Goal: Task Accomplishment & Management: Manage account settings

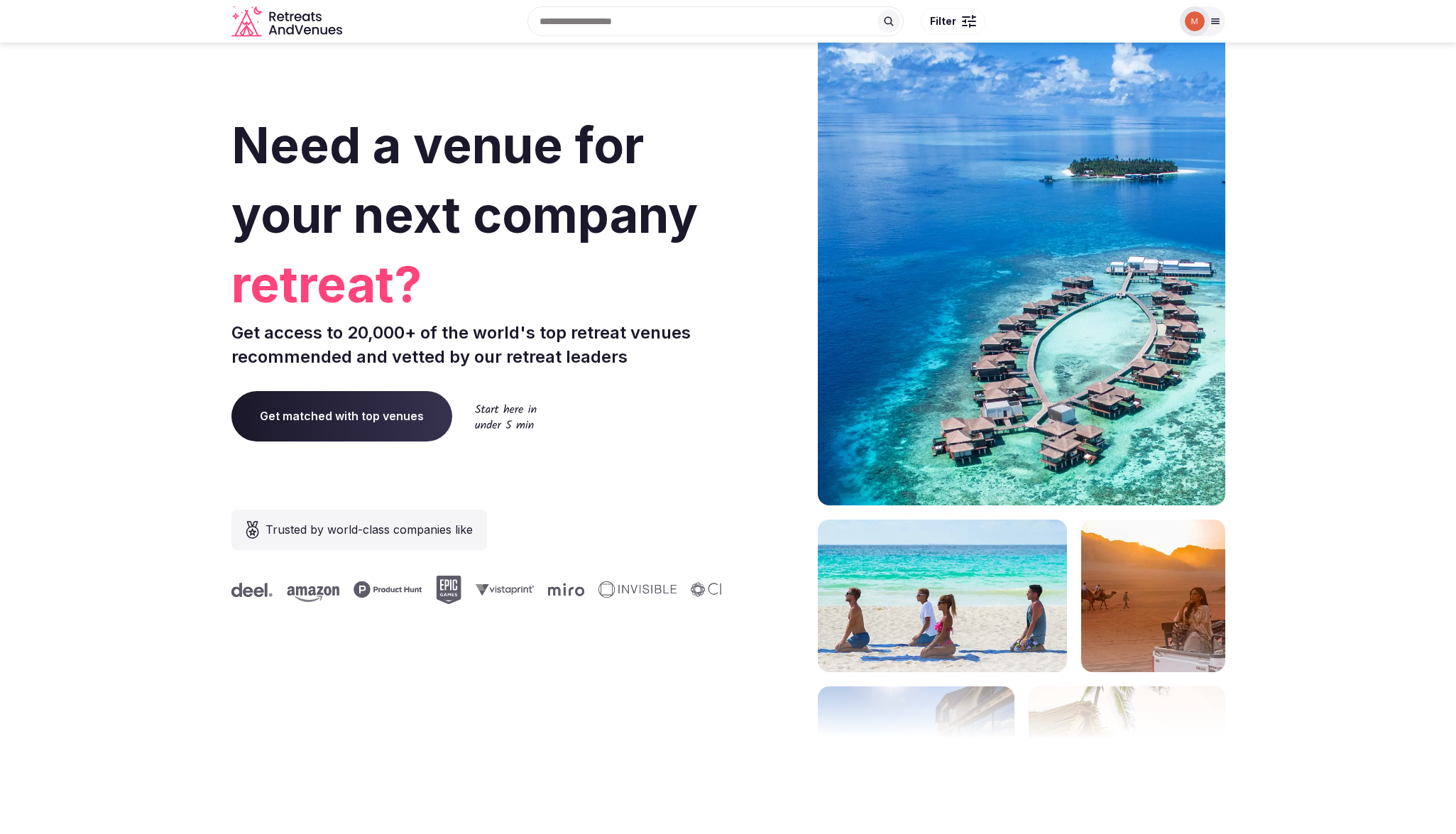
click at [1217, 22] on icon at bounding box center [1216, 22] width 12 height 12
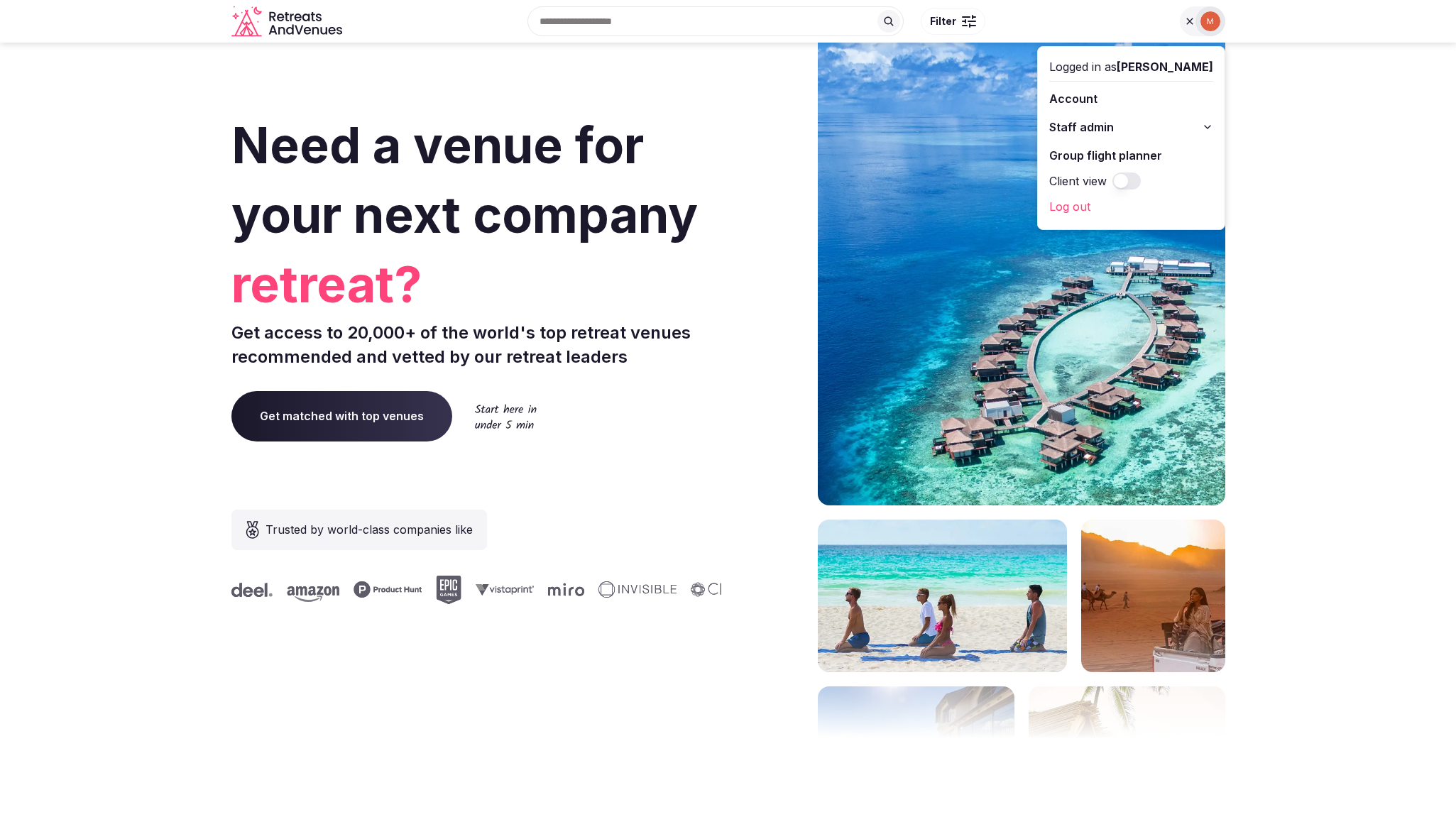
click at [948, 25] on span "Filter" at bounding box center [943, 21] width 27 height 14
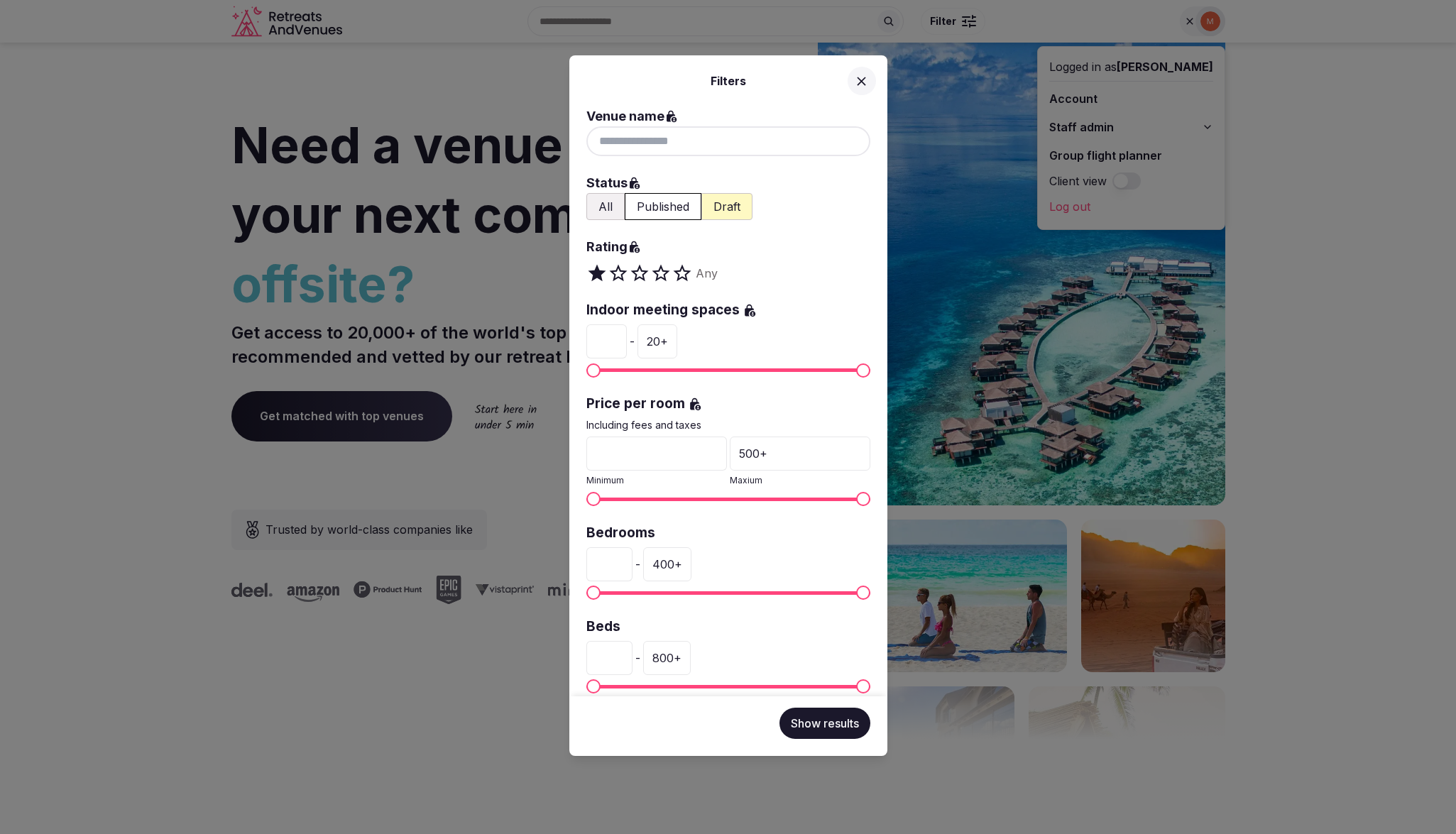
drag, startPoint x: 1114, startPoint y: 199, endPoint x: 1102, endPoint y: 210, distance: 16.3
click at [1113, 201] on div "Filters Venue name Status All Published Draft Rating Any Indoor meeting spaces …" at bounding box center [728, 417] width 1456 height 834
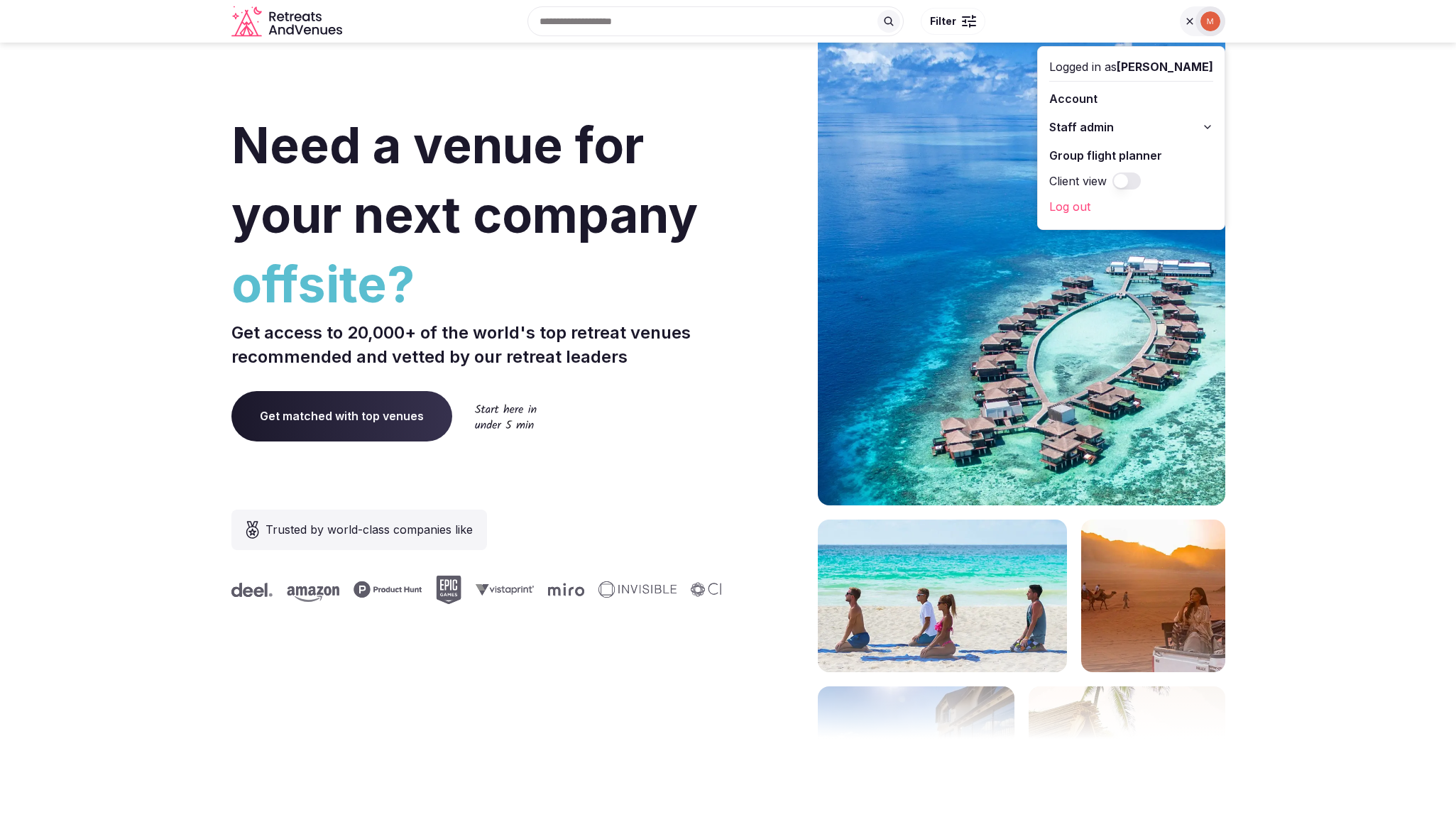
click at [1084, 206] on link "Log out" at bounding box center [1131, 206] width 164 height 22
